Goal: Information Seeking & Learning: Learn about a topic

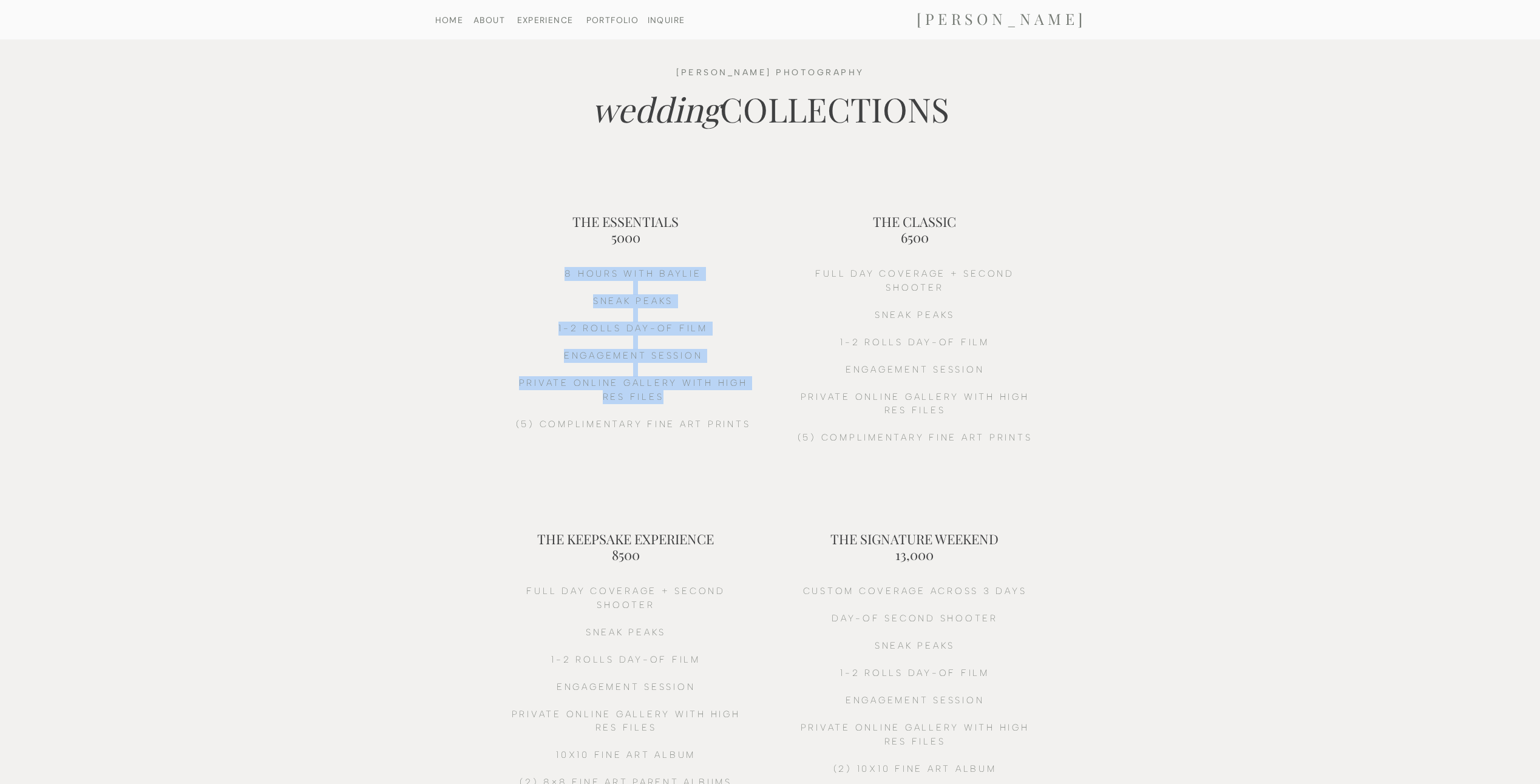
drag, startPoint x: 562, startPoint y: 274, endPoint x: 730, endPoint y: 393, distance: 205.9
click at [730, 393] on h2 "8 HOURS witH BAYLIE sneak peaks 1-2 ROLLS DAY-OF FILM ENGAGEMENT SESSION PRIVAT…" at bounding box center [633, 376] width 247 height 219
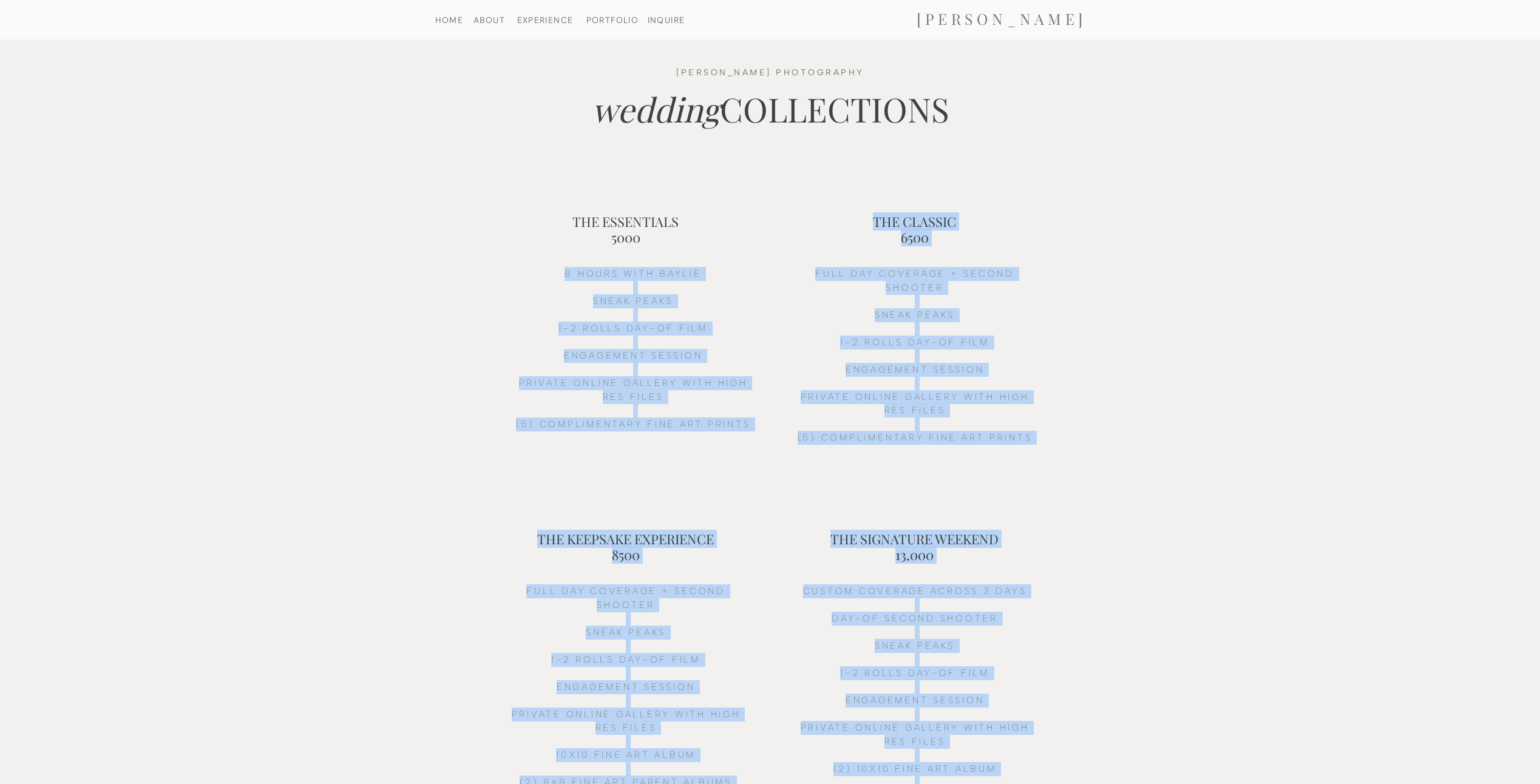
drag, startPoint x: 575, startPoint y: 227, endPoint x: 657, endPoint y: 238, distance: 82.7
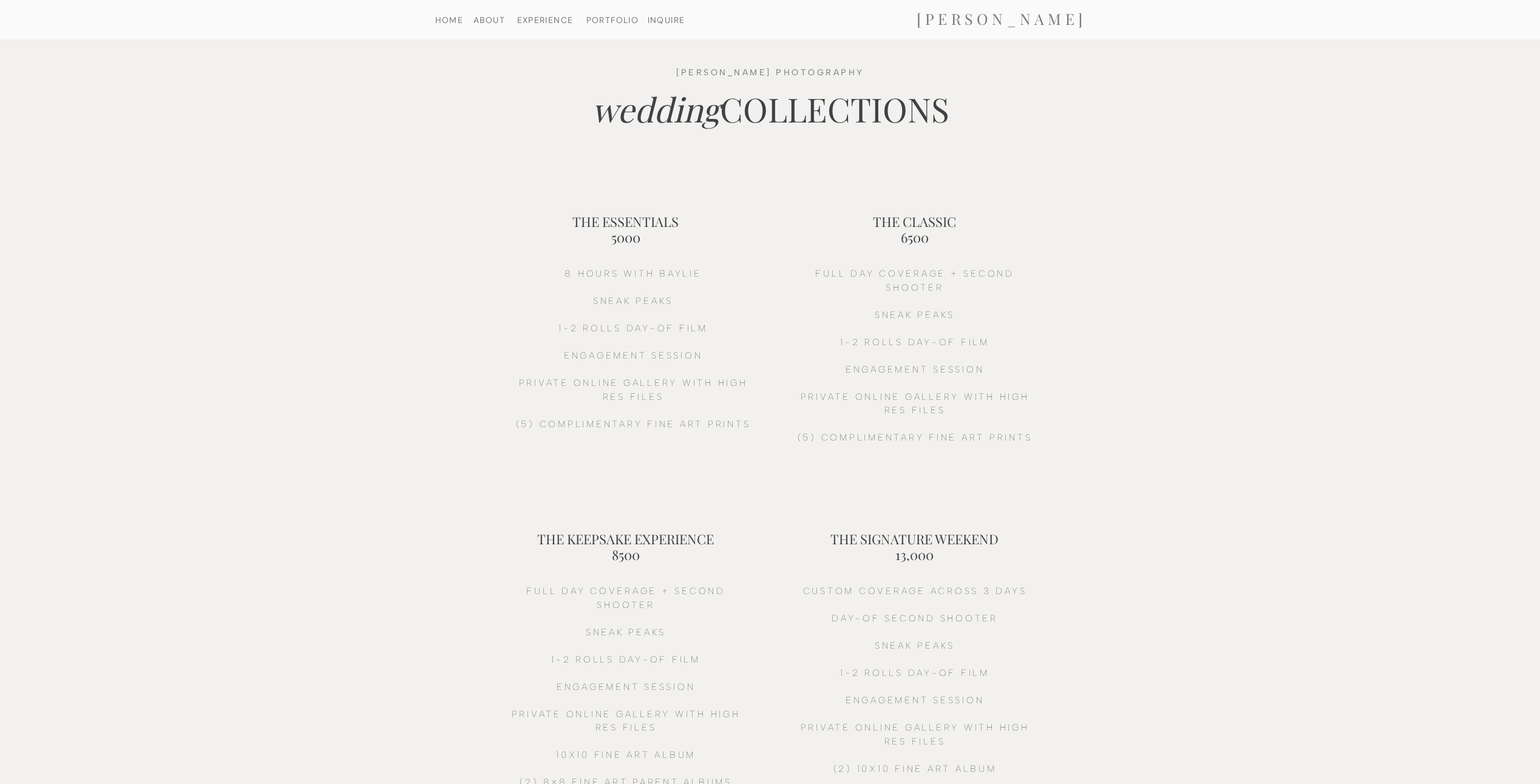
click at [701, 356] on h2 "8 HOURS witH BAYLIE sneak peaks 1-2 ROLLS DAY-OF FILM ENGAGEMENT SESSION PRIVAT…" at bounding box center [633, 376] width 247 height 219
drag, startPoint x: 573, startPoint y: 351, endPoint x: 688, endPoint y: 356, distance: 115.1
click at [688, 356] on h2 "8 HOURS witH BAYLIE sneak peaks 1-2 ROLLS DAY-OF FILM ENGAGEMENT SESSION PRIVAT…" at bounding box center [633, 376] width 247 height 219
drag, startPoint x: 688, startPoint y: 356, endPoint x: 701, endPoint y: 358, distance: 13.2
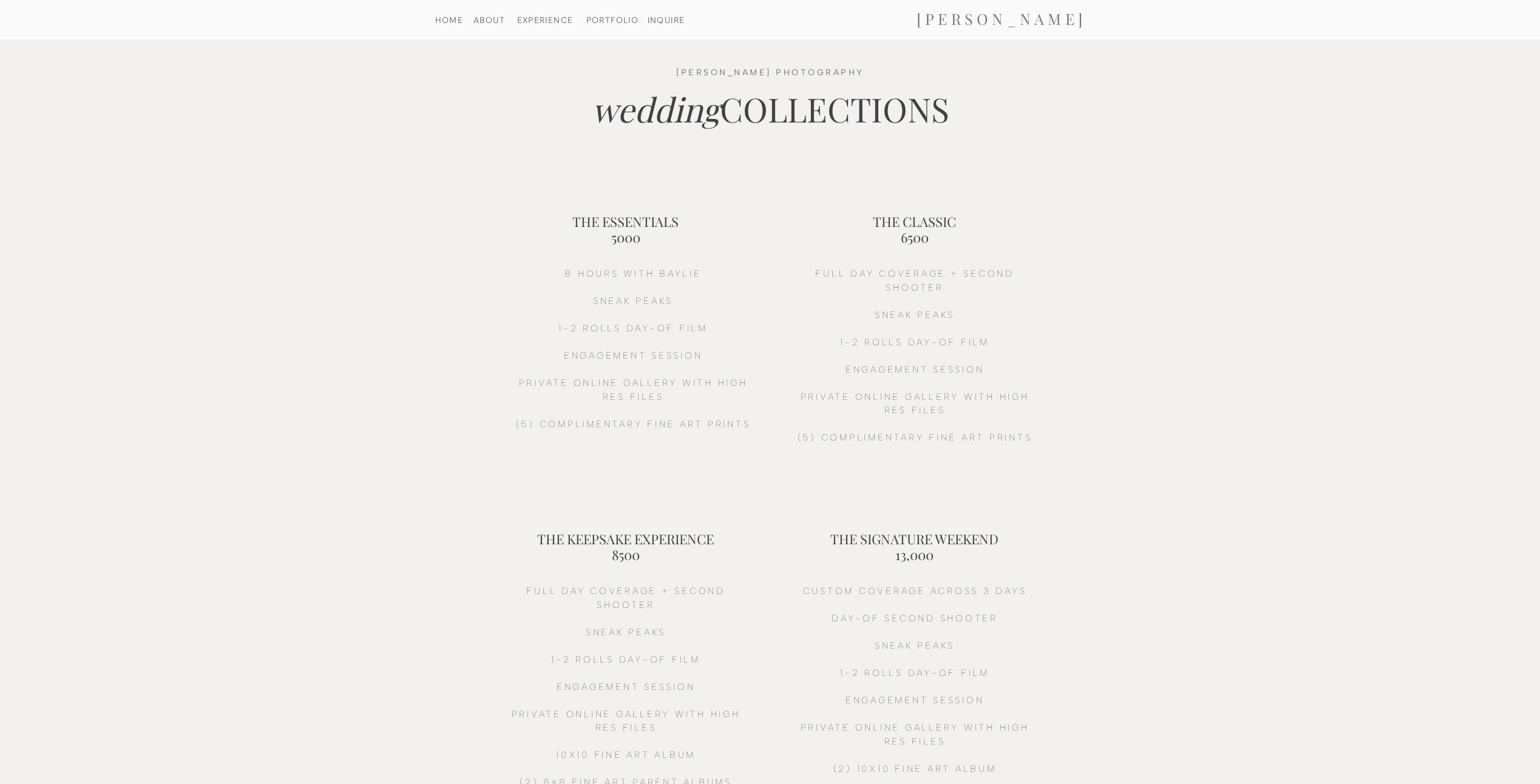
click at [705, 361] on h2 "8 HOURS witH BAYLIE sneak peaks 1-2 ROLLS DAY-OF FILM ENGAGEMENT SESSION PRIVAT…" at bounding box center [633, 376] width 247 height 219
